Goal: Use online tool/utility: Use online tool/utility

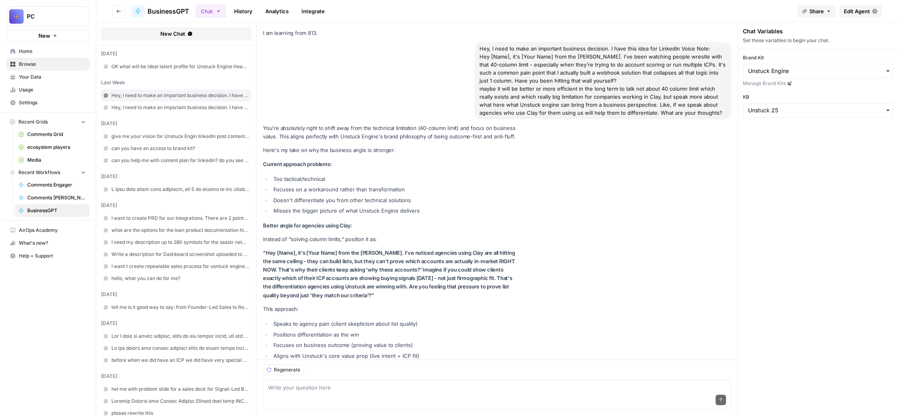
scroll to position [16764, 0]
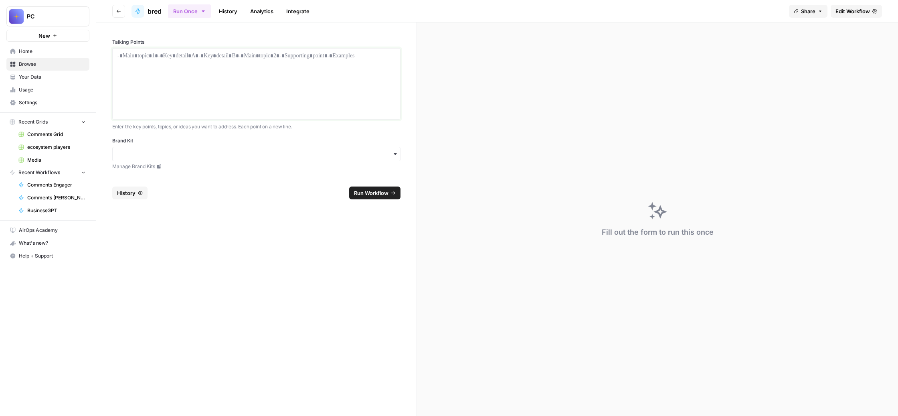
click at [252, 116] on div at bounding box center [256, 84] width 278 height 64
click at [273, 158] on input "Brand Kit" at bounding box center [256, 154] width 278 height 8
click at [258, 272] on div "Unstuck Engine" at bounding box center [295, 267] width 252 height 15
click at [222, 100] on div at bounding box center [256, 84] width 278 height 64
